Goal: Information Seeking & Learning: Check status

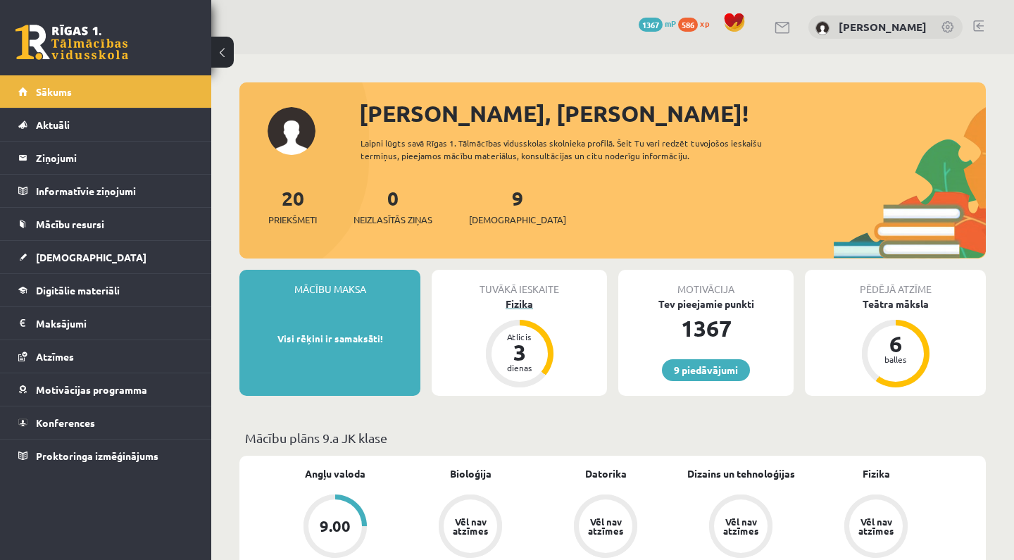
click at [537, 296] on div "Fizika" at bounding box center [519, 303] width 175 height 15
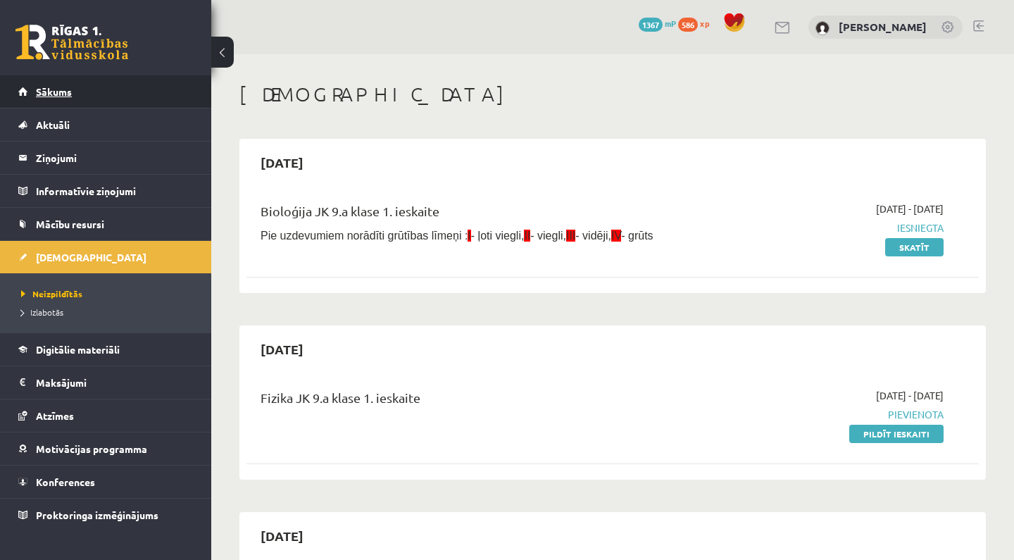
click at [166, 96] on link "Sākums" at bounding box center [105, 91] width 175 height 32
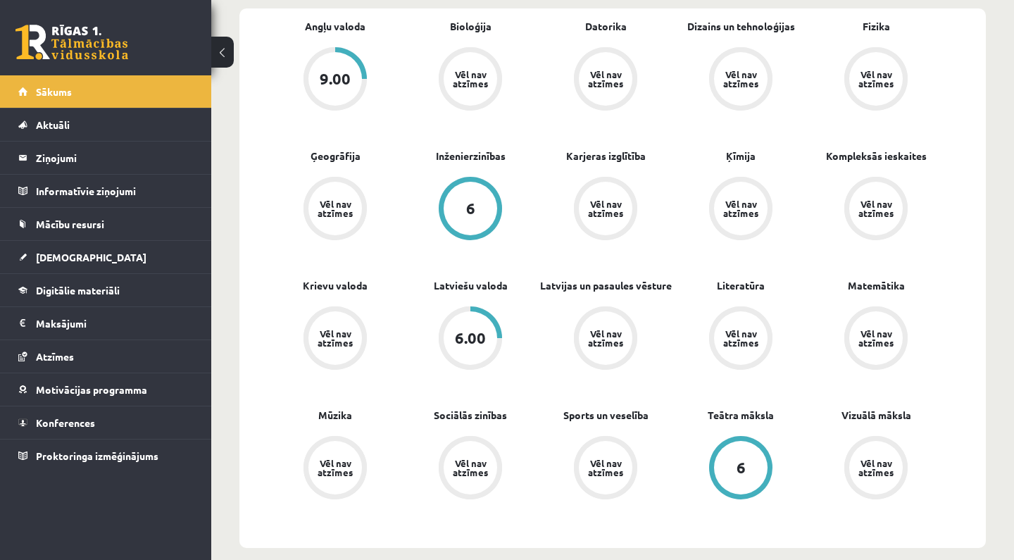
scroll to position [449, 0]
click at [468, 336] on div "6.00" at bounding box center [470, 336] width 31 height 15
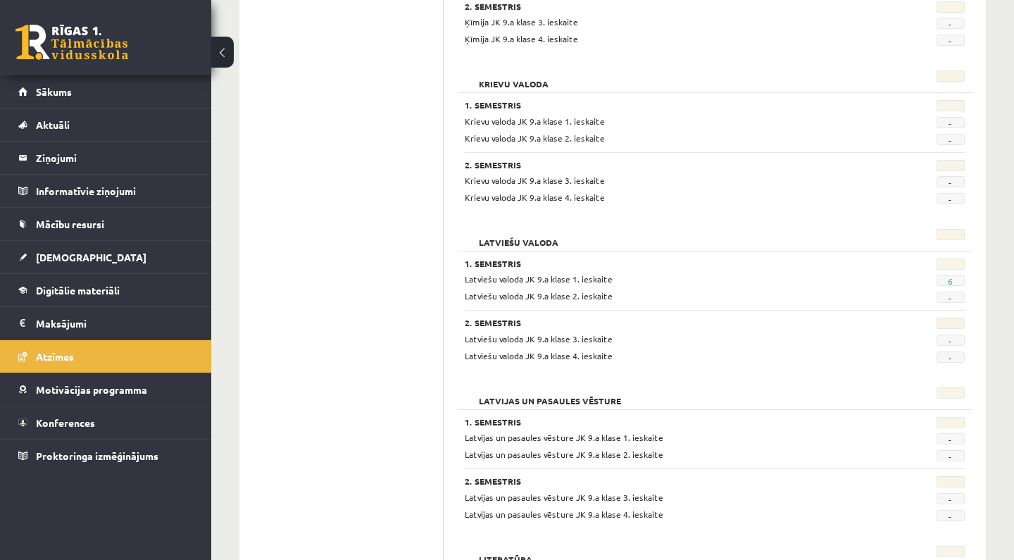
scroll to position [1432, 0]
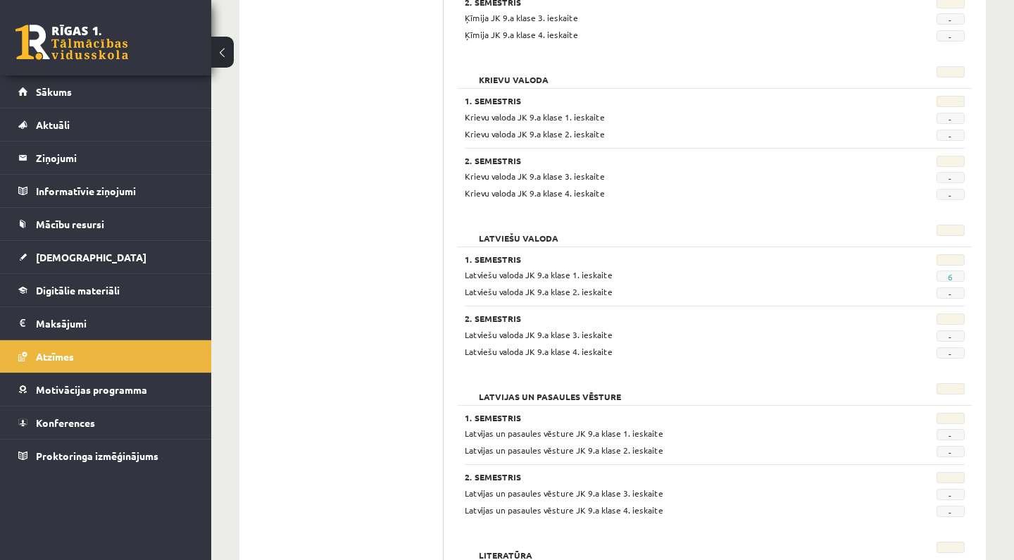
click at [961, 271] on span "6" at bounding box center [951, 275] width 28 height 11
click at [958, 270] on span "6" at bounding box center [951, 275] width 28 height 11
click at [946, 270] on span "6" at bounding box center [951, 275] width 28 height 11
click at [572, 269] on span "Latviešu valoda JK 9.a klase 1. ieskaite" at bounding box center [539, 274] width 148 height 11
click at [481, 269] on span "Latviešu valoda JK 9.a klase 1. ieskaite" at bounding box center [539, 274] width 148 height 11
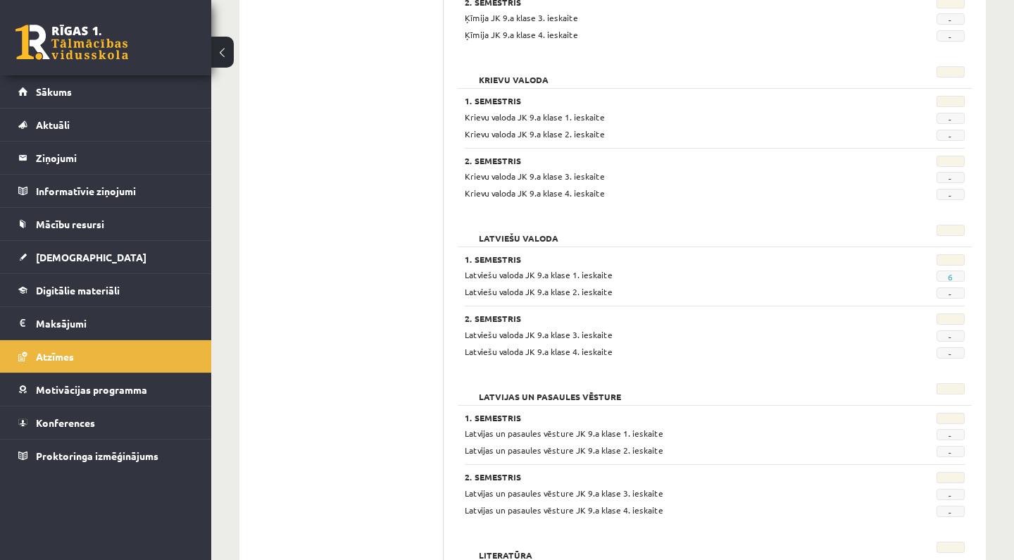
click at [956, 272] on span "6" at bounding box center [951, 275] width 28 height 11
click at [953, 287] on span "-" at bounding box center [951, 292] width 28 height 11
click at [952, 273] on link "6" at bounding box center [950, 276] width 5 height 11
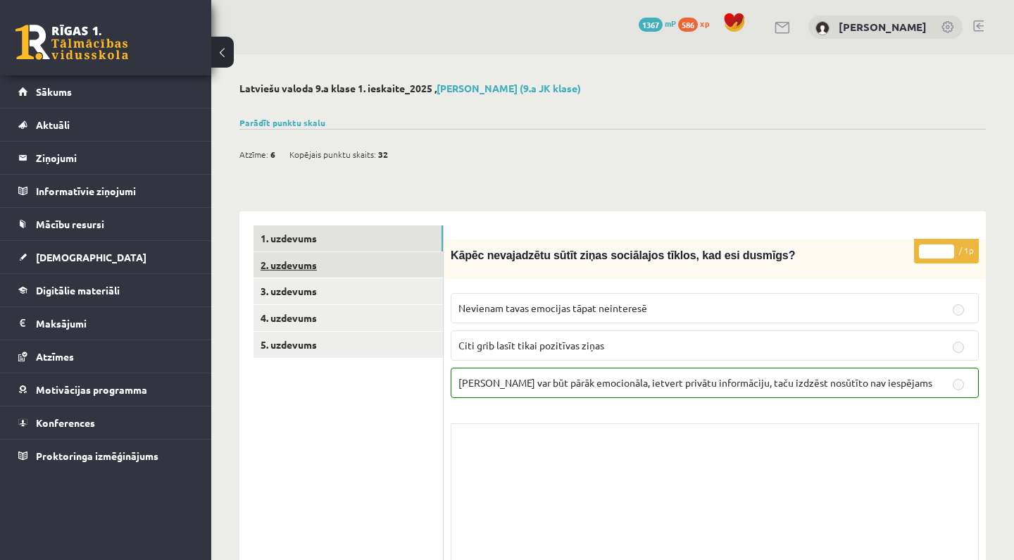
click at [404, 270] on link "2. uzdevums" at bounding box center [348, 265] width 189 height 26
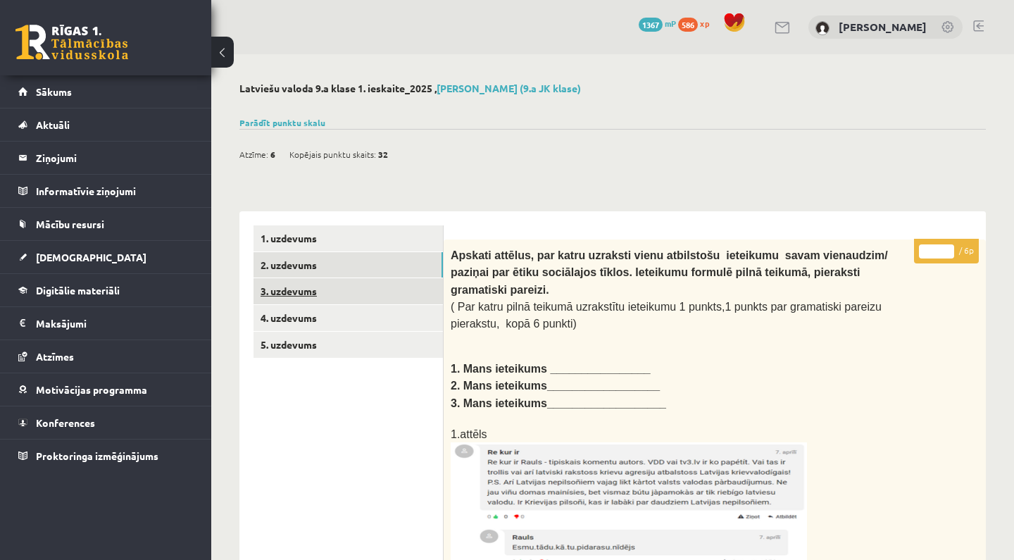
click at [304, 283] on link "3. uzdevums" at bounding box center [348, 291] width 189 height 26
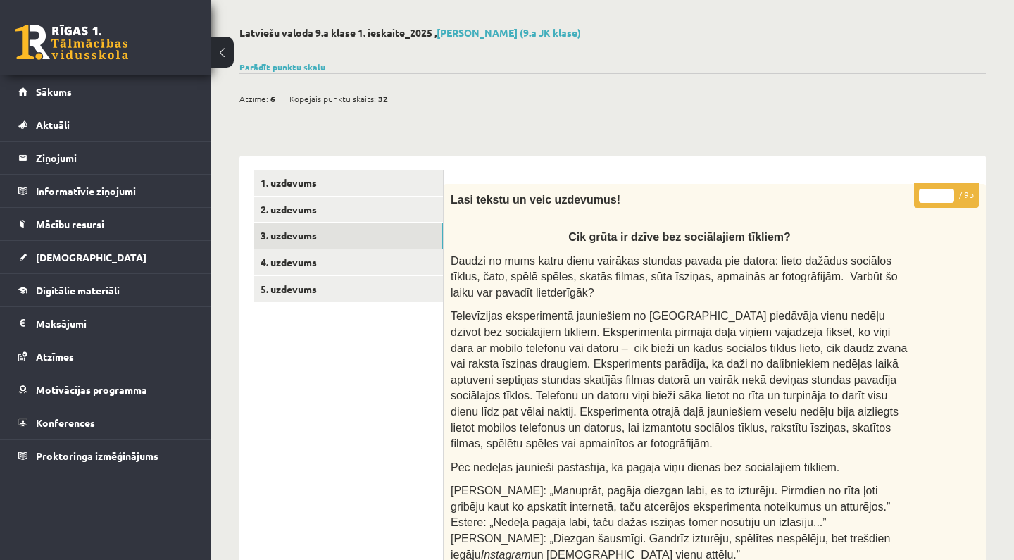
scroll to position [44, 0]
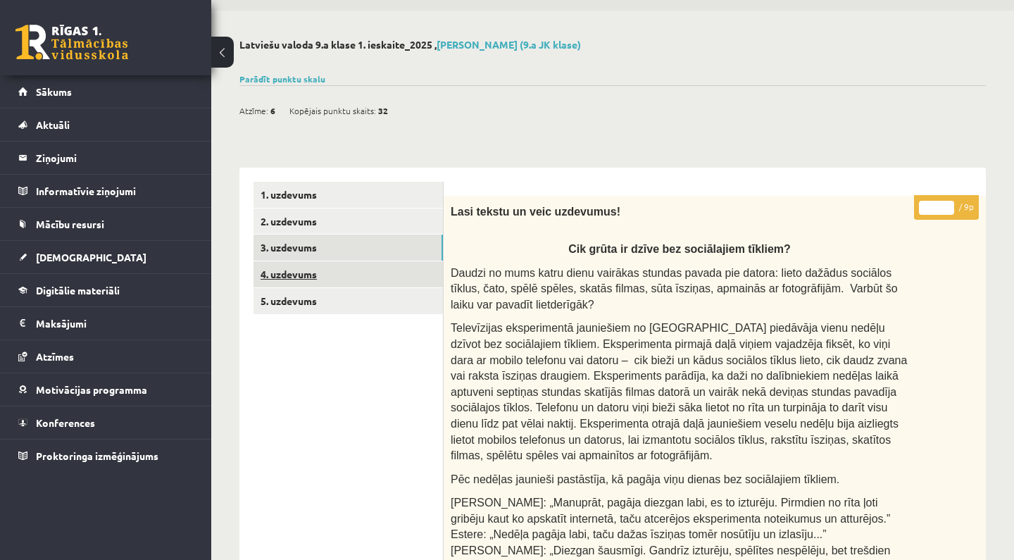
click at [385, 274] on link "4. uzdevums" at bounding box center [348, 274] width 189 height 26
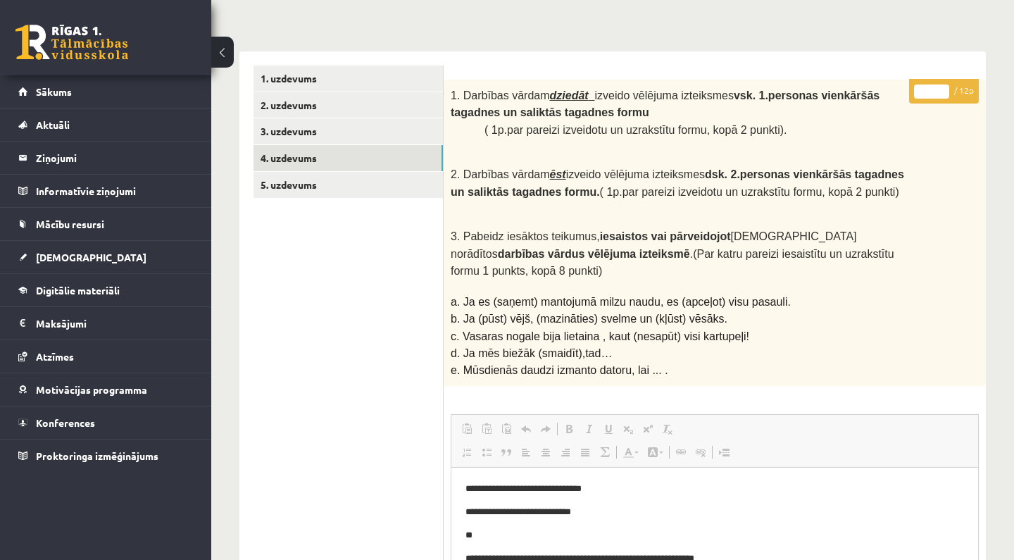
scroll to position [139, 0]
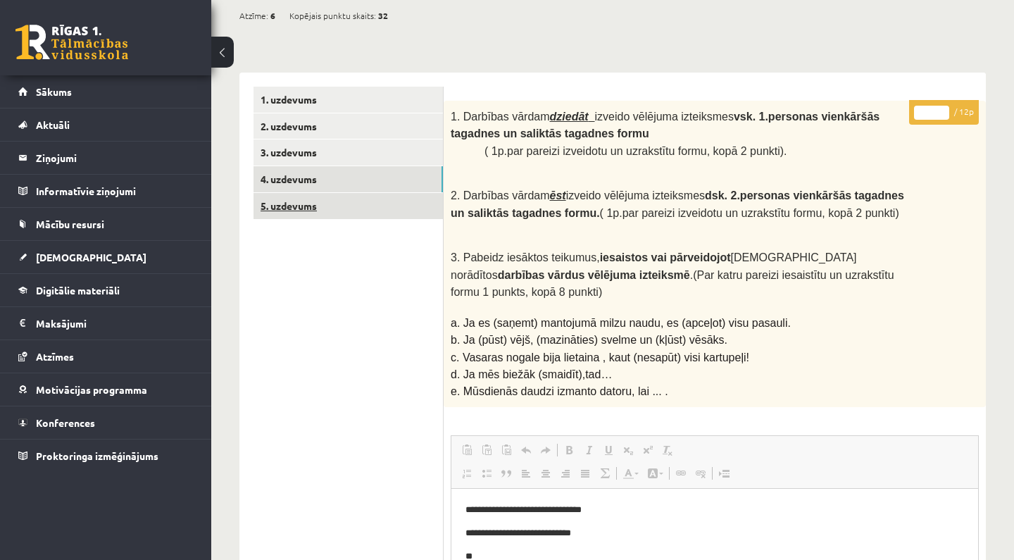
click at [409, 213] on link "5. uzdevums" at bounding box center [348, 206] width 189 height 26
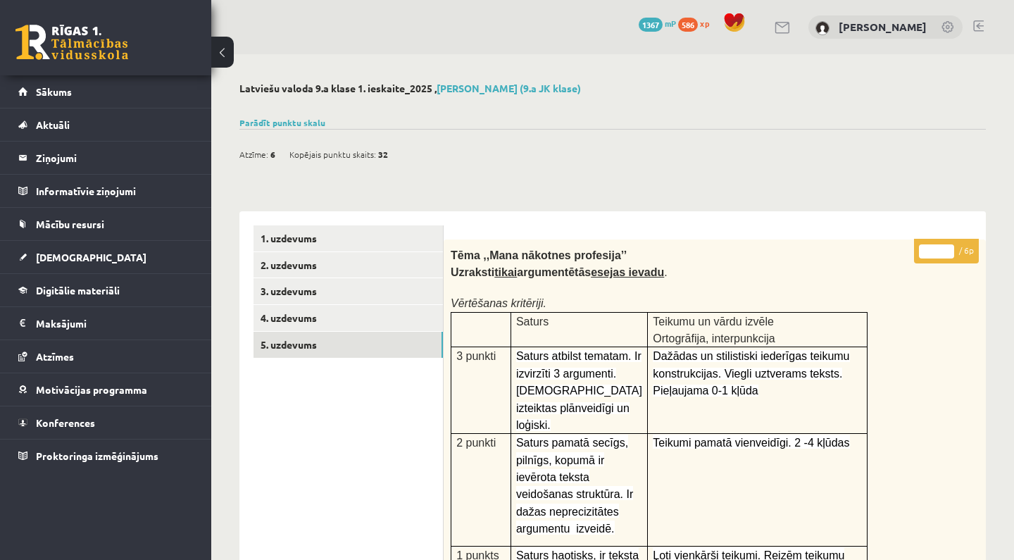
scroll to position [0, 0]
click at [361, 244] on link "1. uzdevums" at bounding box center [348, 238] width 189 height 26
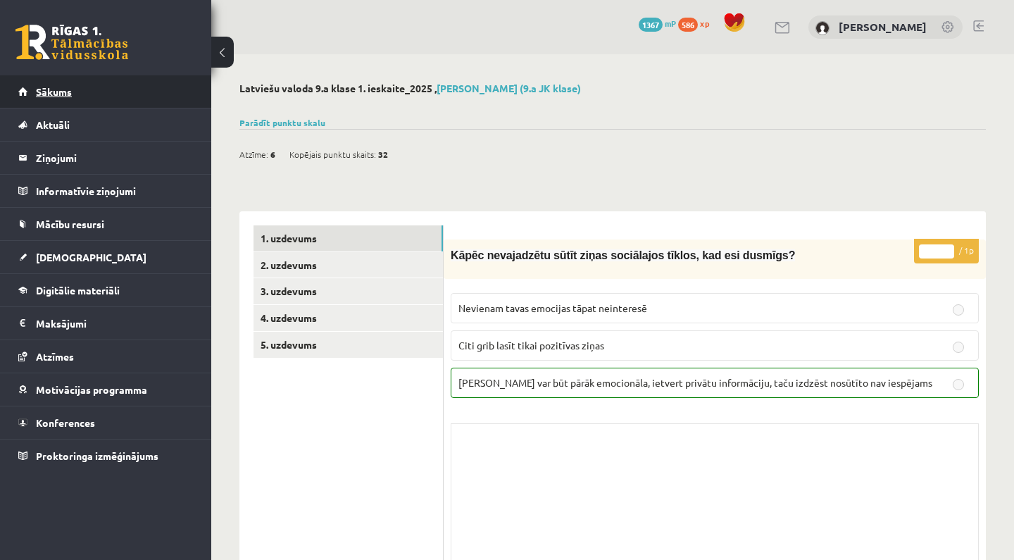
click at [193, 94] on link "Sākums" at bounding box center [105, 91] width 175 height 32
